Goal: Task Accomplishment & Management: Use online tool/utility

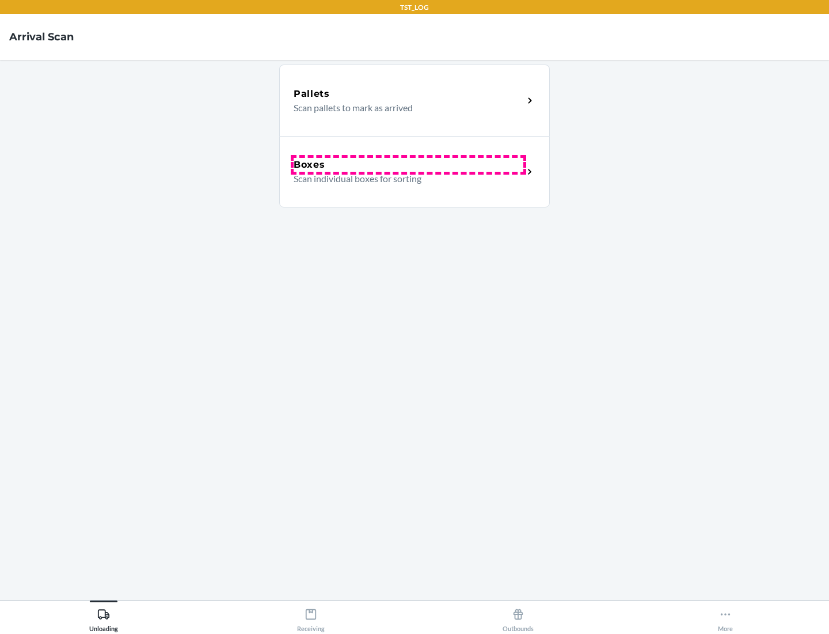
click at [408, 165] on div "Boxes" at bounding box center [409, 165] width 230 height 14
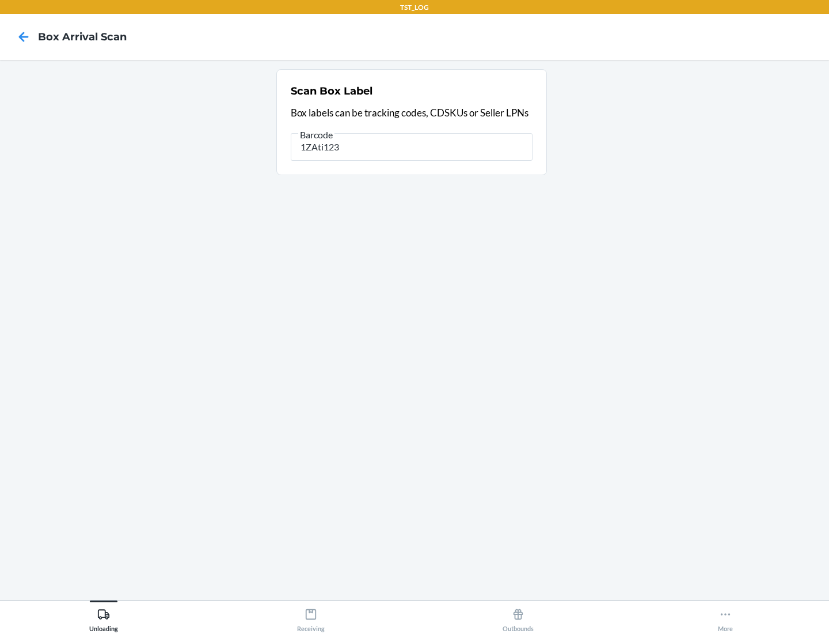
type input "1ZAti123"
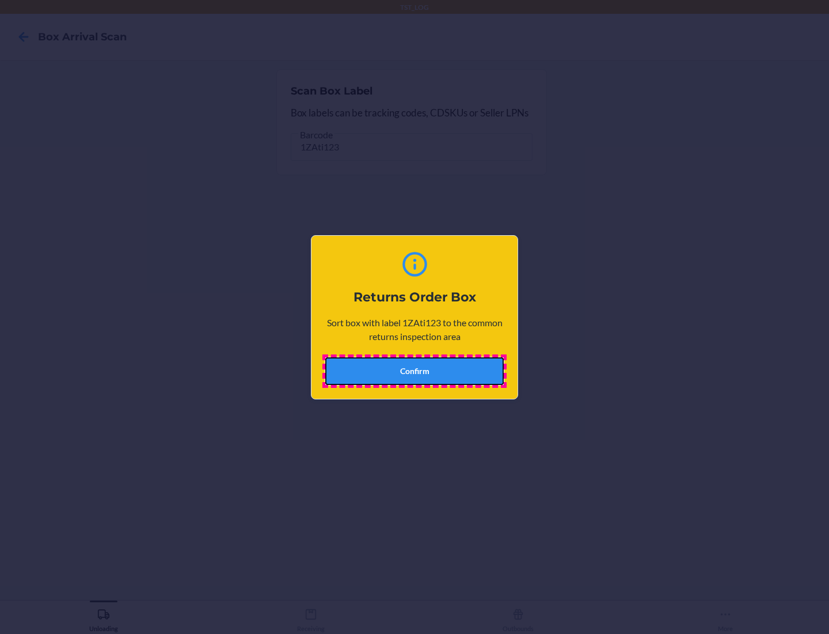
click at [415, 370] on button "Confirm" at bounding box center [414, 371] width 179 height 28
